Goal: Task Accomplishment & Management: Complete application form

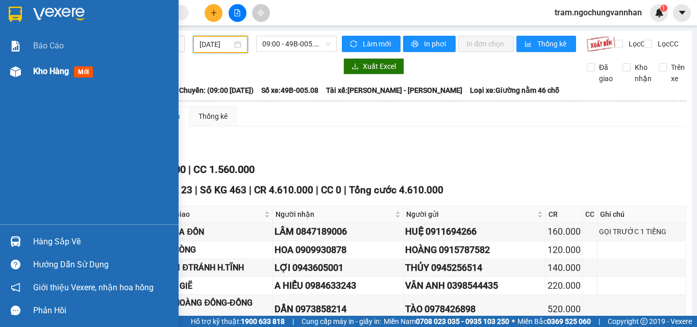
scroll to position [543, 0]
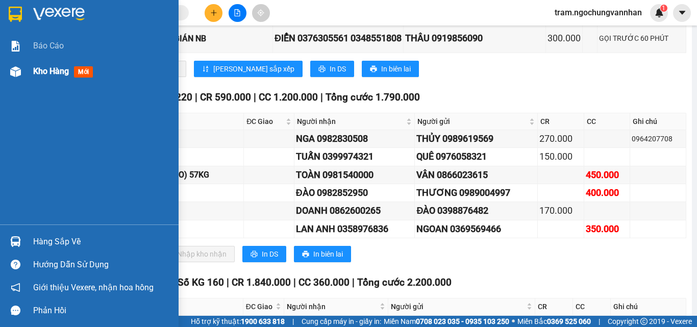
click at [71, 75] on div "Kho hàng mới" at bounding box center [65, 71] width 64 height 13
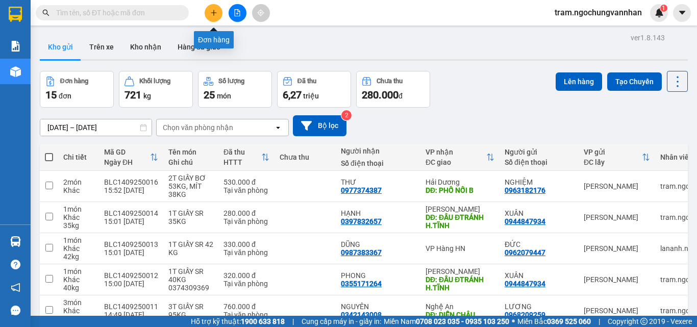
click at [207, 11] on button at bounding box center [214, 13] width 18 height 18
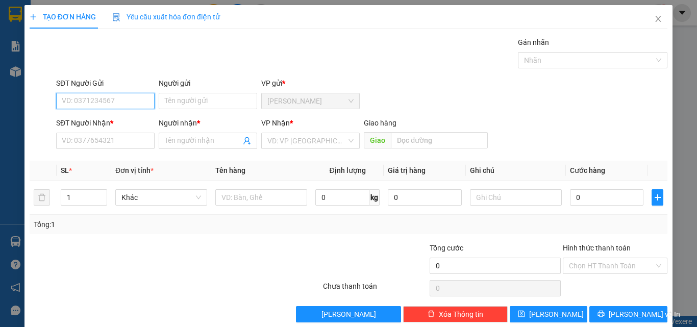
click at [100, 104] on input "SĐT Người Gửi" at bounding box center [105, 101] width 99 height 16
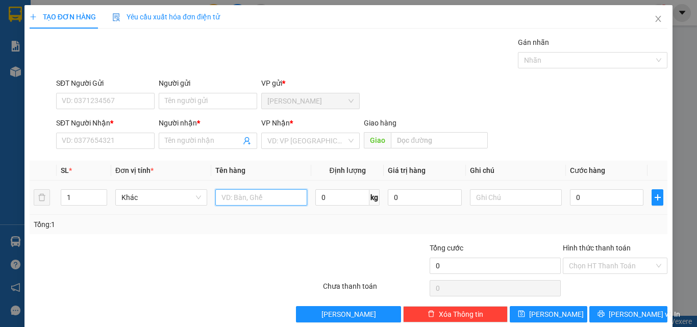
click at [274, 200] on input "text" at bounding box center [261, 197] width 92 height 16
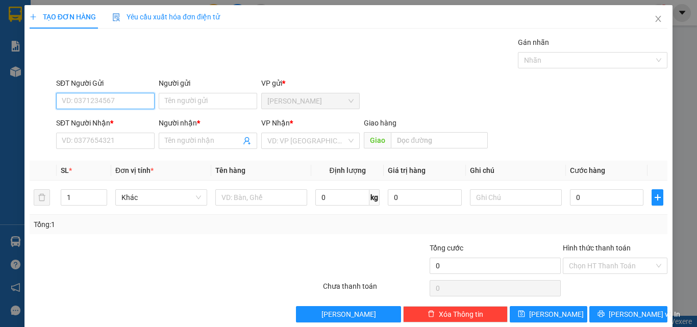
click at [87, 98] on input "SĐT Người Gửi" at bounding box center [105, 101] width 99 height 16
click at [88, 115] on div "0919568079 - TRUNG" at bounding box center [104, 121] width 97 height 16
type input "0919568079"
type input "TRUNG"
type input "0985814095"
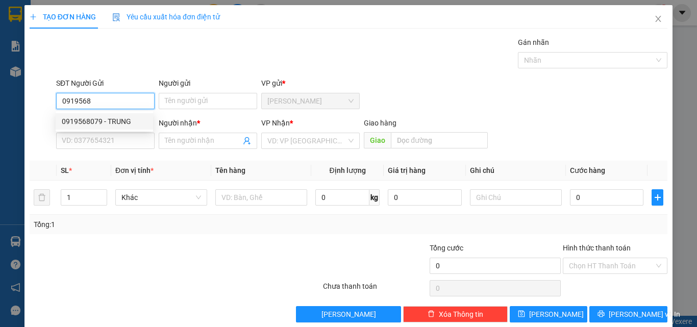
type input "KỶ"
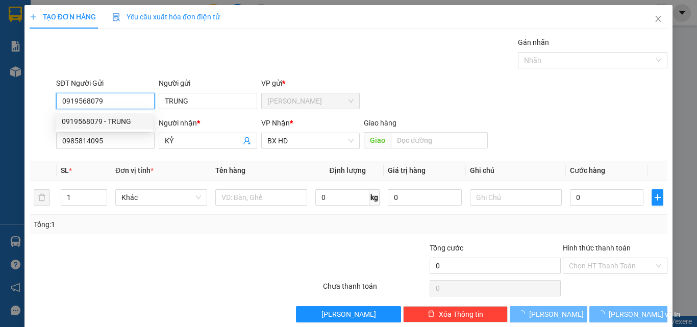
type input "100.000"
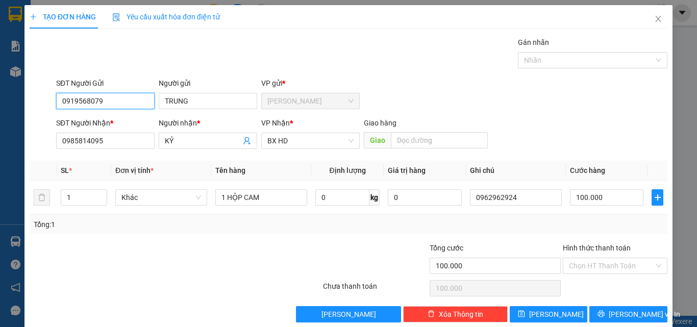
type input "0919568079"
click at [289, 325] on div "TẠO ĐƠN HÀNG Yêu cầu xuất hóa đơn điện tử Transit Pickup Surcharge Ids Transit …" at bounding box center [349, 167] width 648 height 325
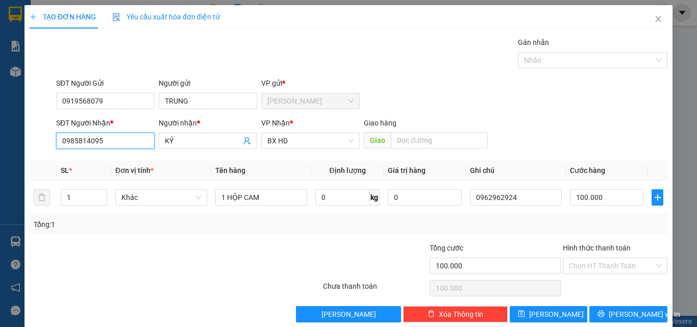
drag, startPoint x: 101, startPoint y: 144, endPoint x: 0, endPoint y: 142, distance: 100.6
click at [0, 142] on div "TẠO ĐƠN HÀNG Yêu cầu xuất hóa đơn điện tử Transit Pickup Surcharge Ids Transit …" at bounding box center [348, 163] width 697 height 327
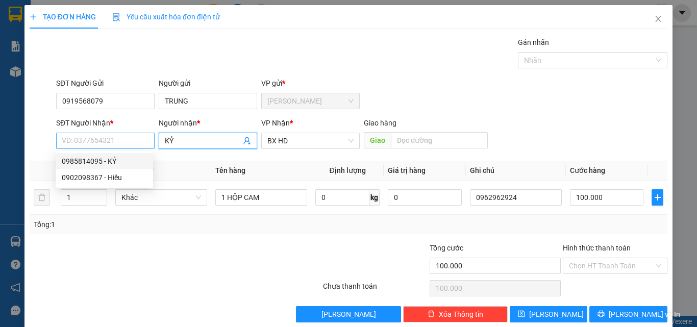
drag, startPoint x: 178, startPoint y: 140, endPoint x: 140, endPoint y: 141, distance: 37.8
click at [142, 141] on div "SĐT Người Nhận * VD: 0377654321 Người nhận * KỶ KỶ VP Nhận * BX HD Giao hàng Gi…" at bounding box center [362, 135] width 616 height 36
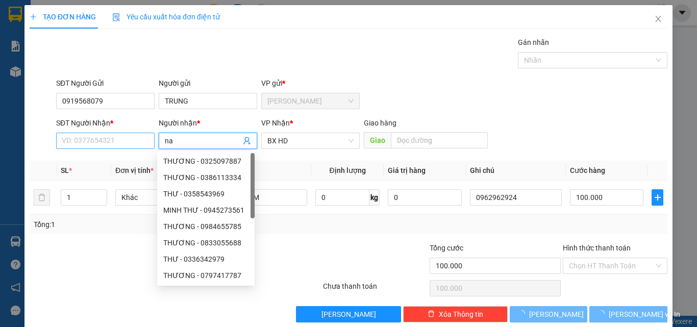
type input "n"
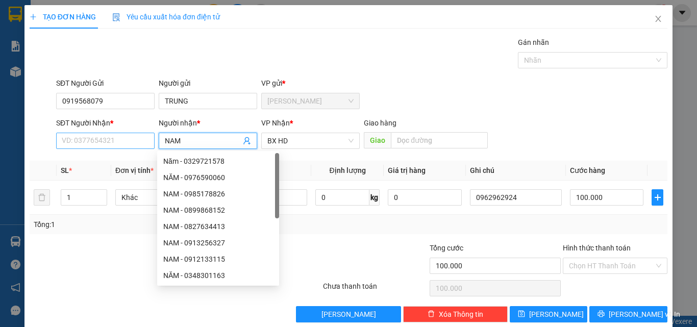
type input "NAM"
click at [110, 140] on input "SĐT Người Nhận *" at bounding box center [105, 141] width 99 height 16
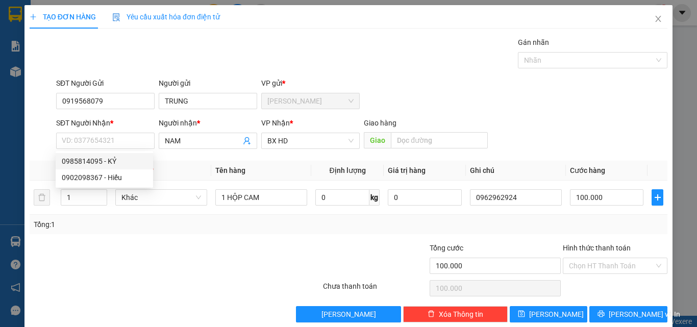
drag, startPoint x: 334, startPoint y: 244, endPoint x: 299, endPoint y: 234, distance: 36.2
click at [334, 244] on div at bounding box center [375, 260] width 107 height 36
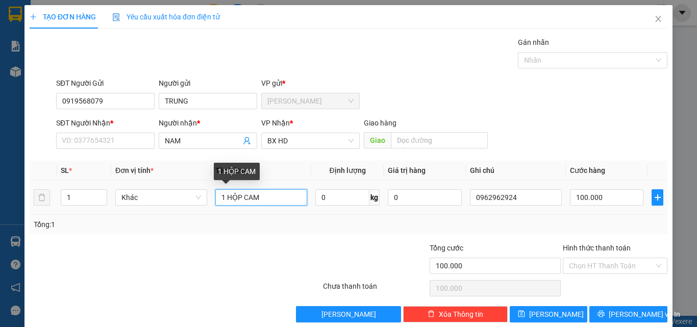
drag, startPoint x: 272, startPoint y: 197, endPoint x: 214, endPoint y: 191, distance: 58.5
click at [215, 191] on input "1 HỘP CAM" at bounding box center [261, 197] width 92 height 16
type input "1T GIẤY SR 17"
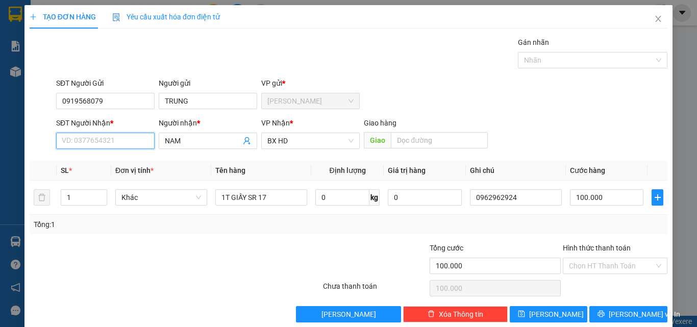
click at [103, 134] on input "SĐT Người Nhận *" at bounding box center [105, 141] width 99 height 16
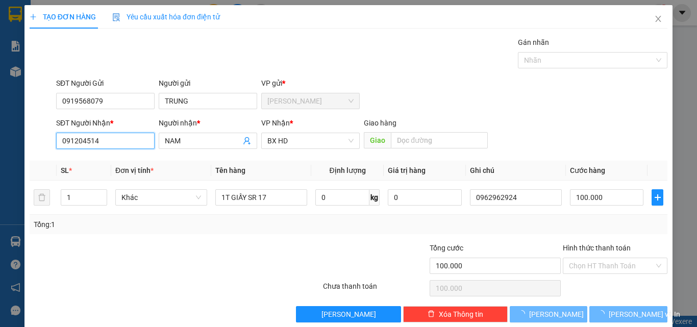
type input "0912045146"
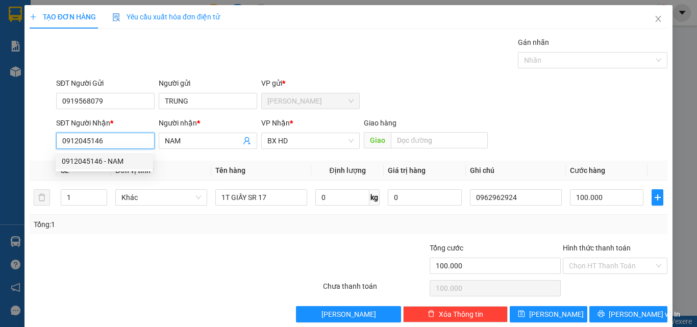
click at [117, 158] on div "0912045146 - NAM" at bounding box center [104, 161] width 85 height 11
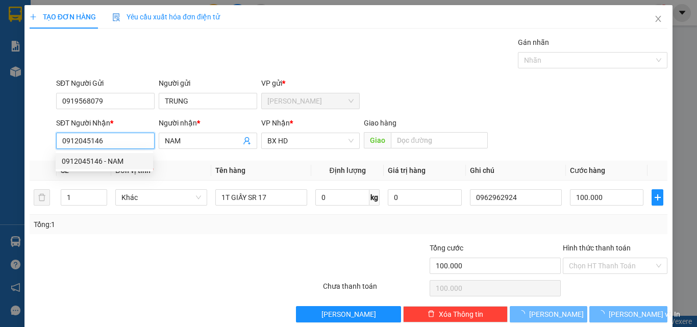
type input "300.000"
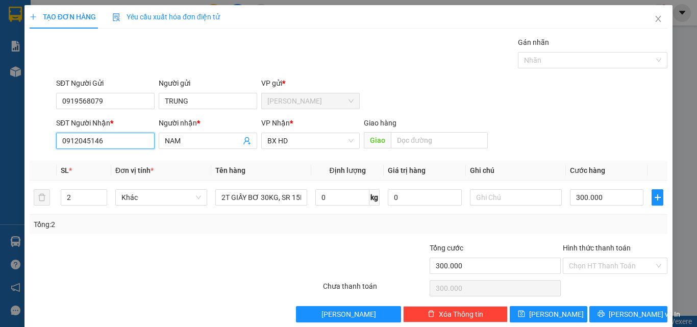
type input "0912045146"
click at [251, 273] on div at bounding box center [268, 260] width 107 height 36
click at [34, 193] on tr "2 Khác 2T GIẤY BƠ 30KG, SR 15KG 0 kg 0 300.000" at bounding box center [349, 198] width 638 height 34
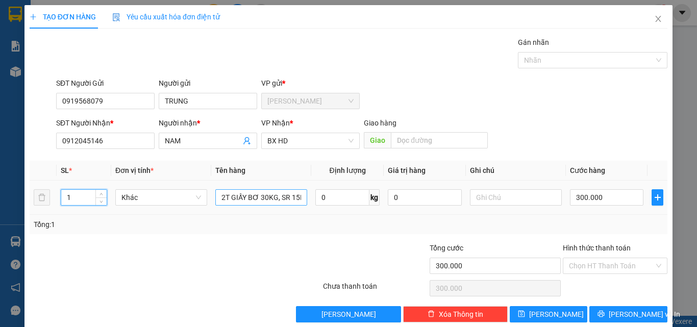
type input "1"
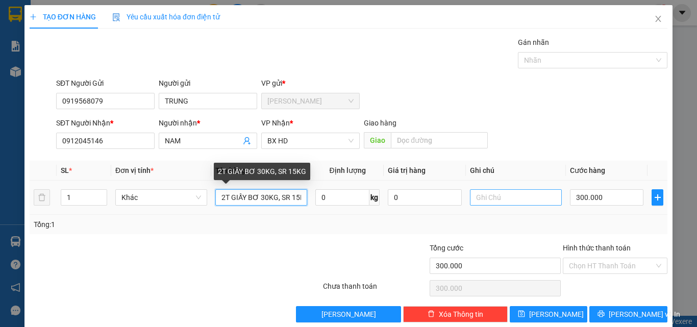
scroll to position [0, 6]
drag, startPoint x: 218, startPoint y: 194, endPoint x: 482, endPoint y: 201, distance: 263.5
click at [482, 201] on tr "1 Khác 2T GIẤY BƠ 30KG, SR 15KG 0 kg 0 300.000" at bounding box center [349, 198] width 638 height 34
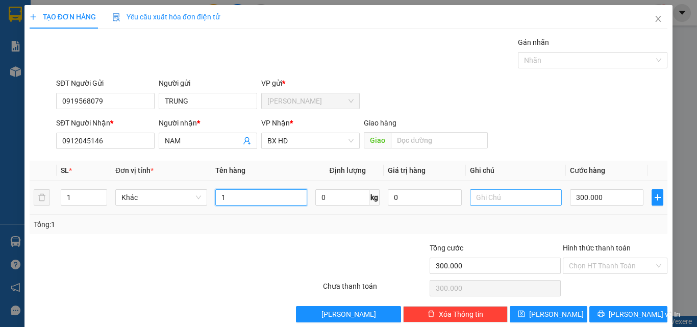
scroll to position [0, 0]
type input "1T GIẤY SR 17KG"
click at [335, 202] on input "0" at bounding box center [342, 197] width 54 height 16
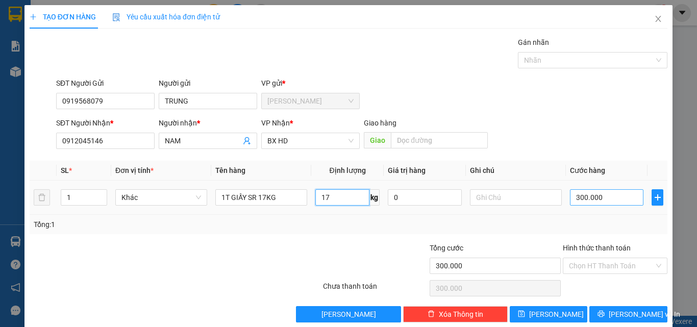
type input "17"
click at [588, 193] on input "300.000" at bounding box center [607, 197] width 74 height 16
type input "1"
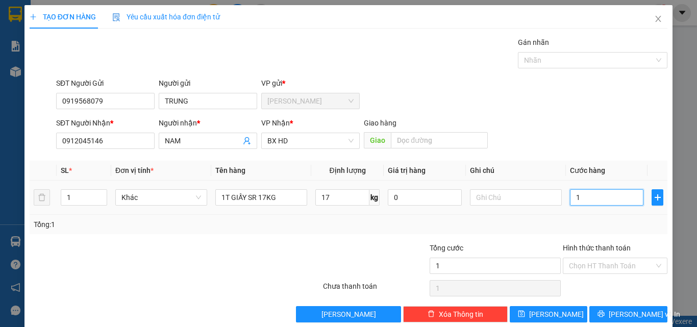
type input "12"
type input "1"
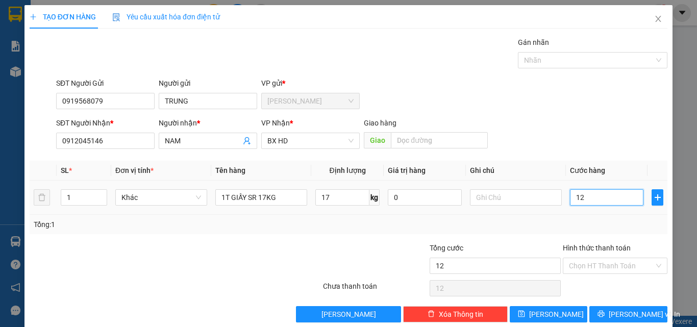
type input "1"
type input "13"
type input "130"
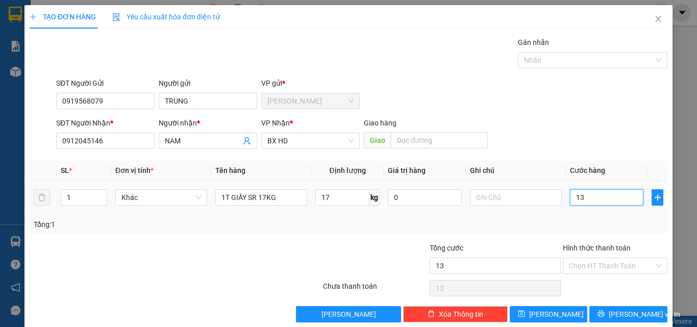
type input "130"
type input "1.300"
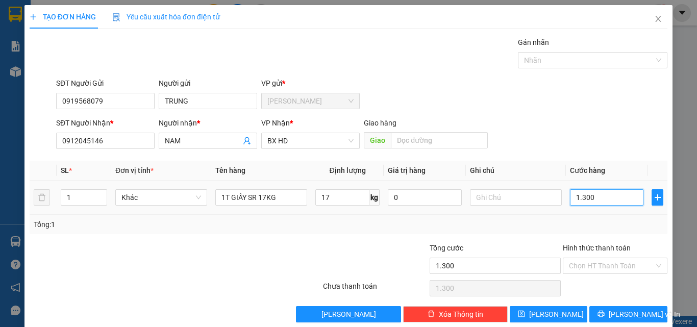
type input "13.000"
type input "130.000"
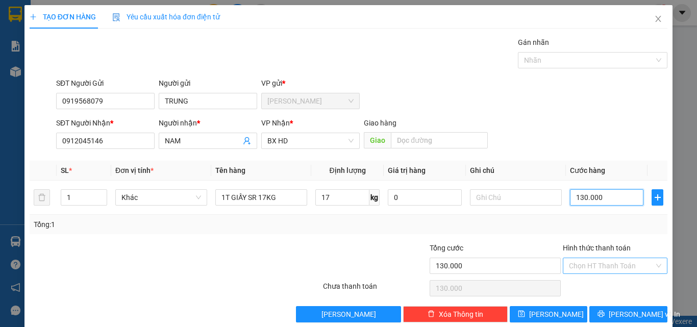
type input "130.000"
click at [591, 267] on input "Hình thức thanh toán" at bounding box center [611, 265] width 85 height 15
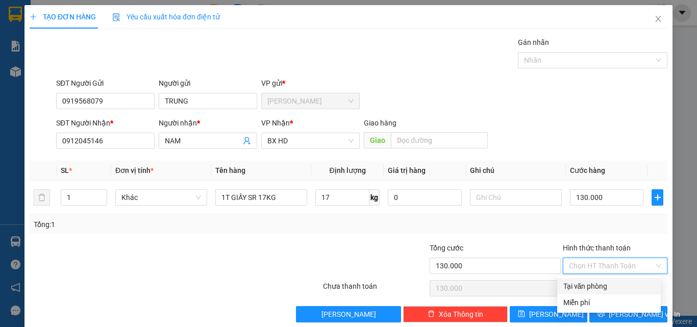
click at [588, 281] on div "Tại văn phòng" at bounding box center [609, 286] width 91 height 11
type input "0"
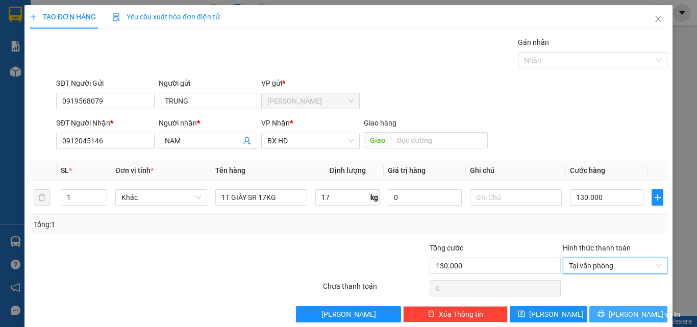
click at [615, 312] on span "[PERSON_NAME] và In" at bounding box center [644, 314] width 71 height 11
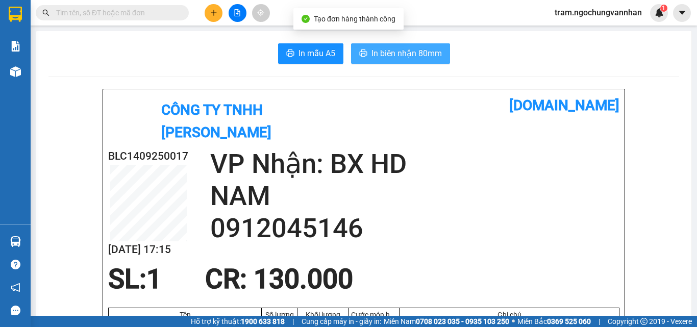
click at [401, 52] on span "In biên nhận 80mm" at bounding box center [407, 53] width 70 height 13
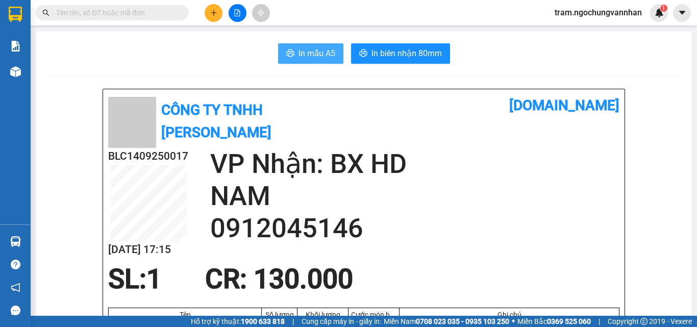
click at [312, 56] on span "In mẫu A5" at bounding box center [317, 53] width 37 height 13
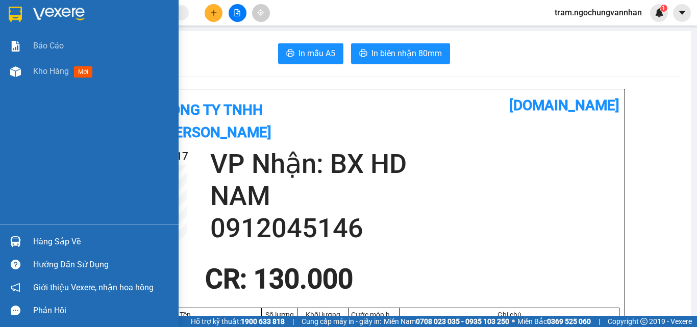
click at [53, 76] on span "Kho hàng" at bounding box center [51, 71] width 36 height 10
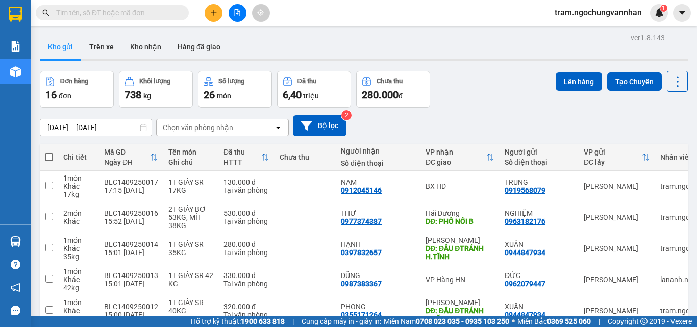
click at [73, 130] on input "[DATE] – [DATE]" at bounding box center [95, 127] width 111 height 16
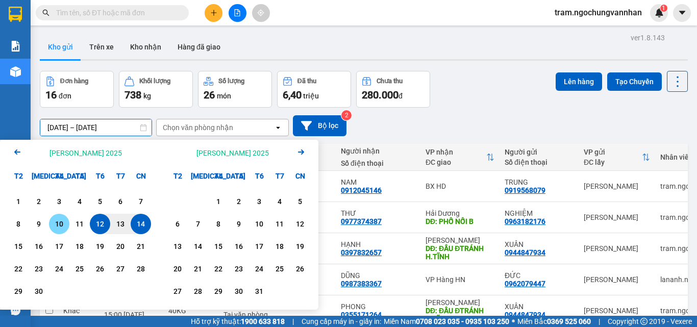
click at [54, 219] on div "10" at bounding box center [59, 224] width 14 height 12
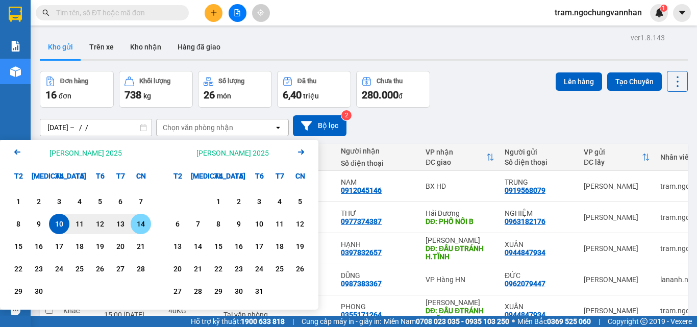
click at [141, 223] on div "14" at bounding box center [141, 224] width 14 height 12
type input "10/09/2025 – 14/09/2025"
